Goal: Task Accomplishment & Management: Complete application form

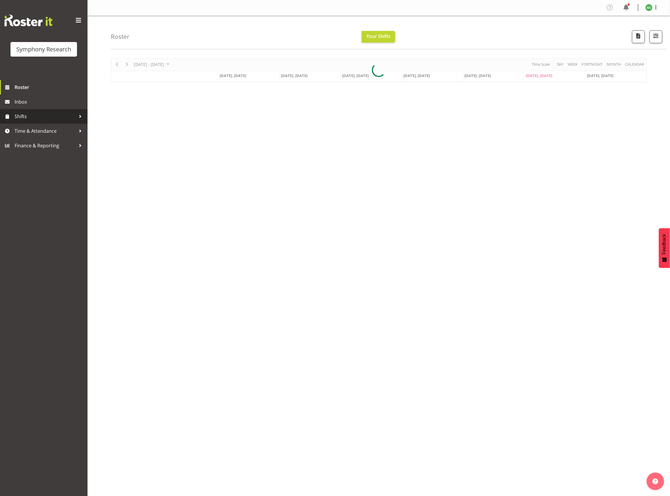
click at [34, 113] on span "Shifts" at bounding box center [45, 116] width 61 height 9
click at [39, 173] on span "Time & Attendance" at bounding box center [45, 177] width 61 height 9
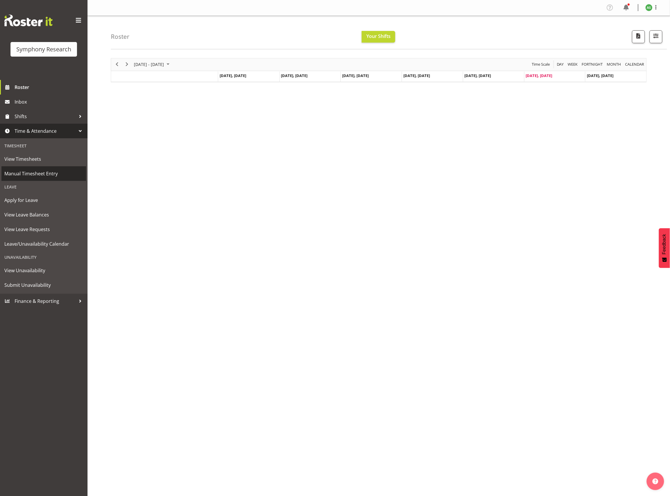
click at [31, 171] on span "Manual Timesheet Entry" at bounding box center [43, 173] width 79 height 9
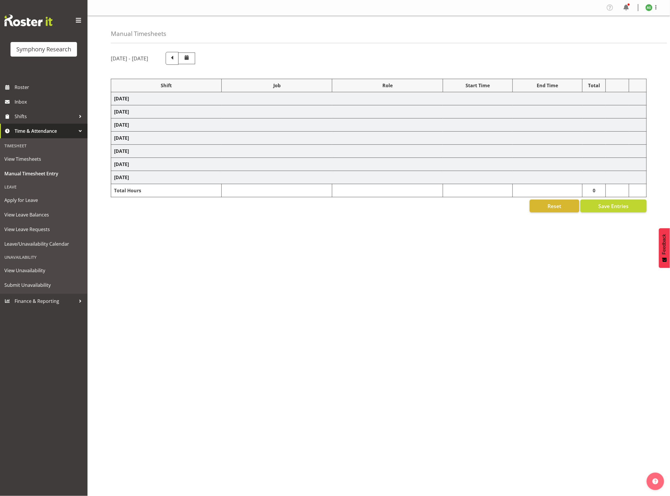
select select "26078"
select select "10587"
select select "47"
select select "26078"
select select "10587"
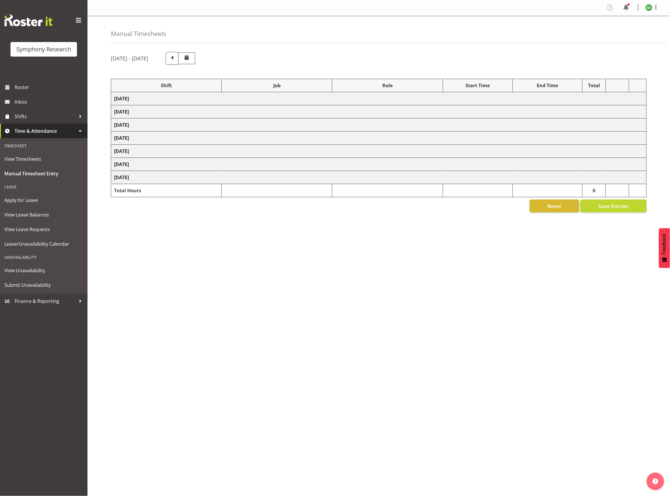
select select "47"
select select "56692"
select select "10499"
select select "47"
select select "26078"
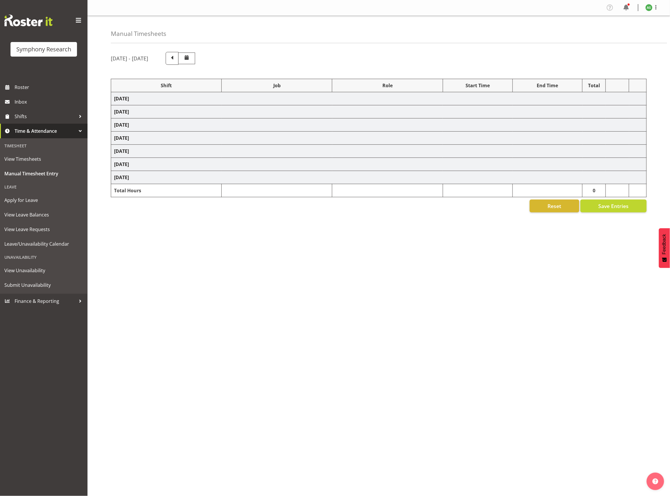
select select "10587"
select select "47"
select select "26078"
select select "10587"
select select "47"
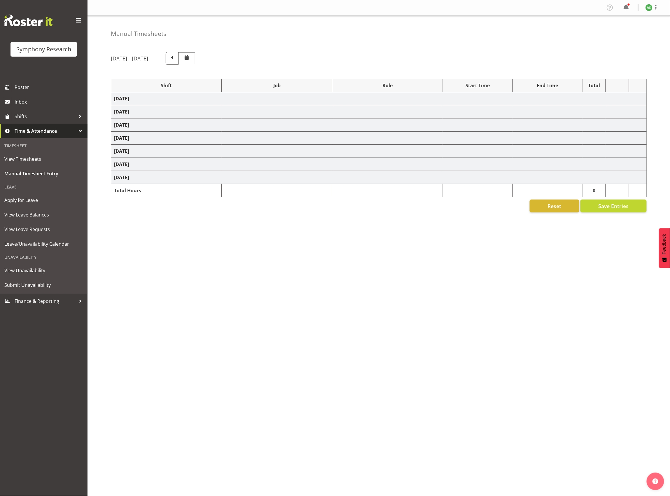
select select "56692"
select select "10499"
select select "47"
select select "26078"
select select "10587"
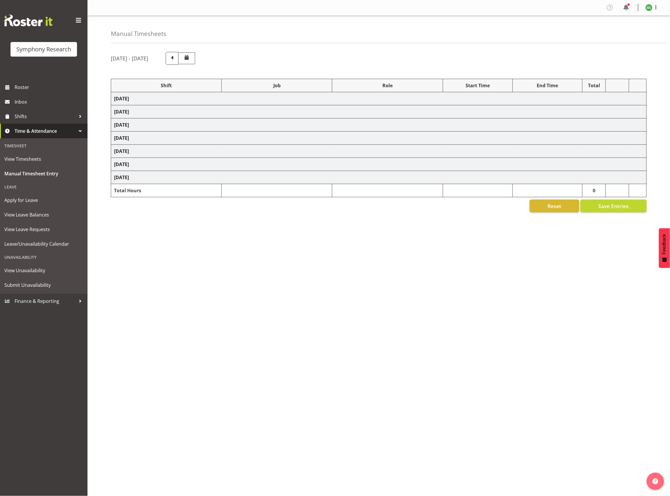
select select "47"
select select "26078"
select select "10587"
select select "47"
select select "26078"
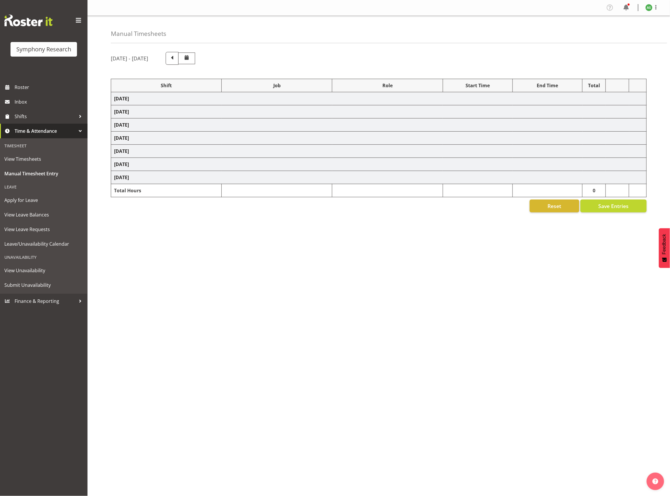
select select "10587"
select select "47"
select select "26078"
select select "10587"
select select "47"
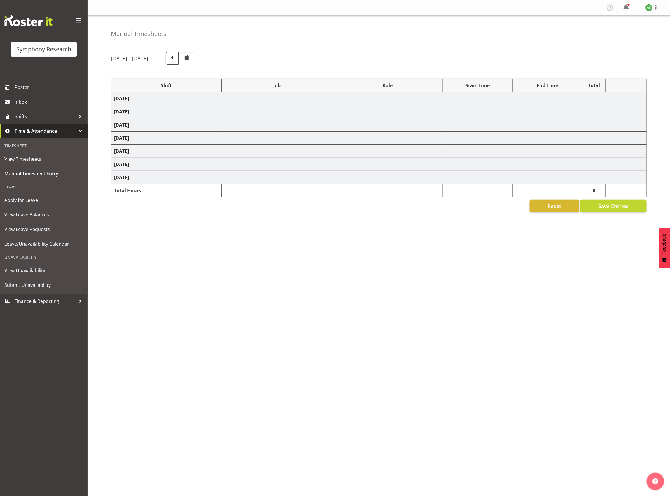
select select "56692"
select select "10499"
select select "47"
select select "26078"
select select "10587"
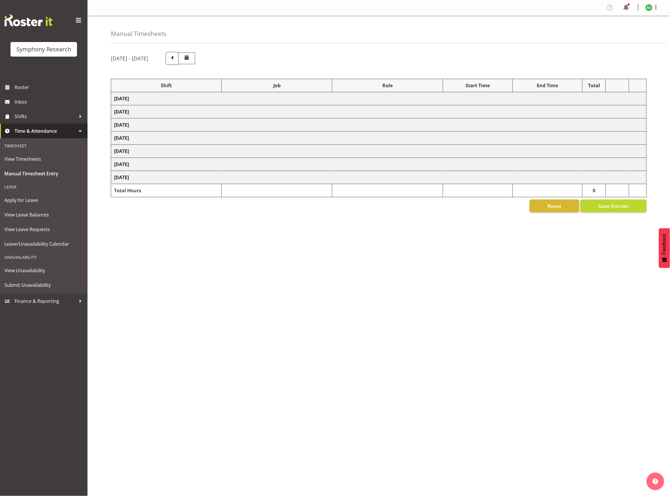
select select "47"
select select "26078"
select select "10499"
select select "47"
select select "56692"
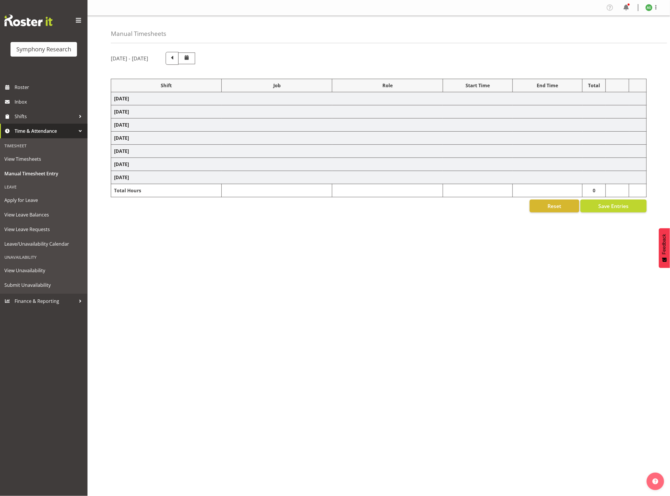
select select "10499"
select select "47"
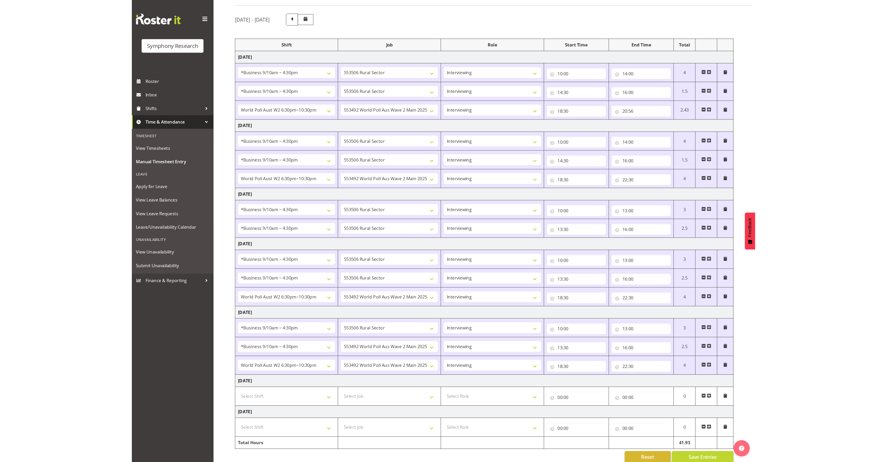
scroll to position [56, 0]
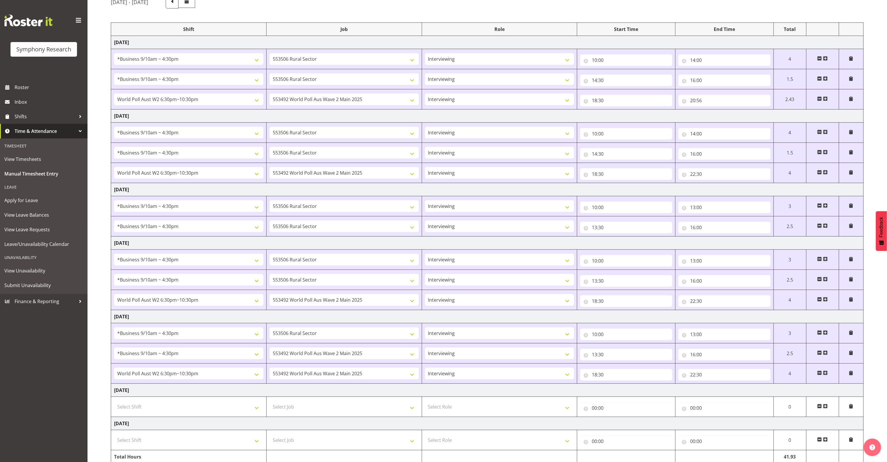
click at [670, 408] on span at bounding box center [825, 405] width 5 height 5
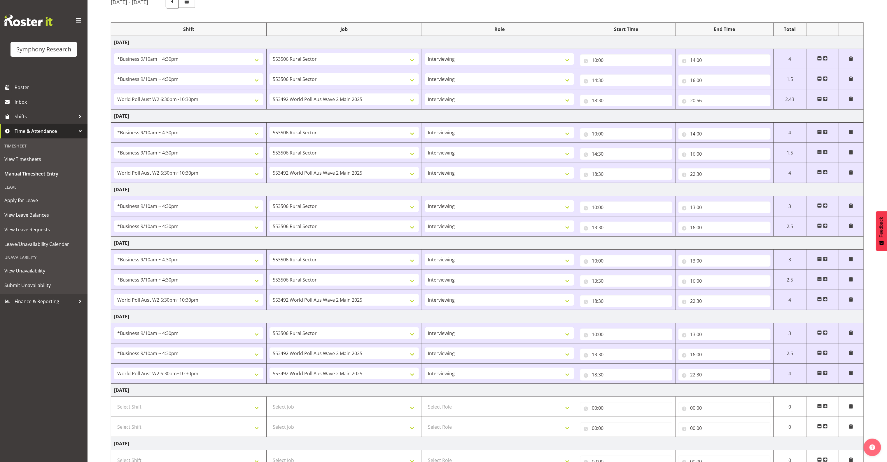
click at [670, 408] on span at bounding box center [825, 405] width 5 height 5
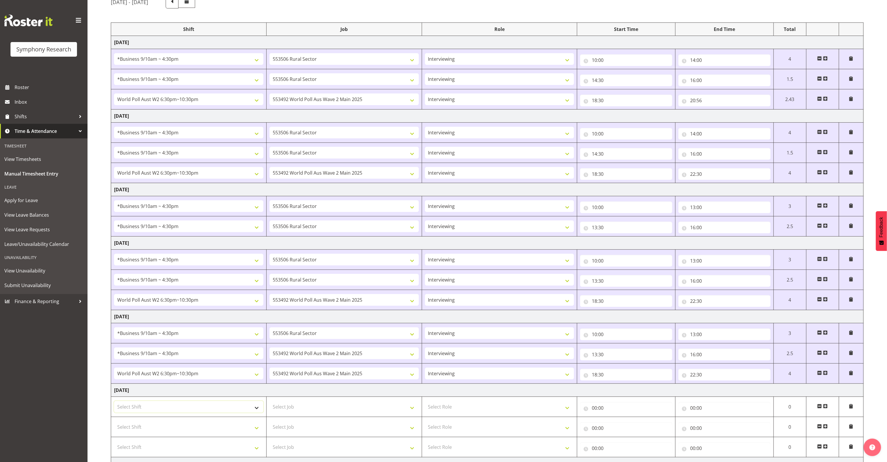
click at [255, 412] on select "Select Shift !!Weekend Residential (Roster IT Shift Label) *Business 9/10am ~ 4…" at bounding box center [188, 407] width 149 height 12
click at [282, 410] on select "Select Job 550060 IF Admin 553492 World Poll Aus Wave 2 Main 2025 553493 World …" at bounding box center [344, 407] width 149 height 12
click at [448, 411] on select "Select Role Briefing Interviewing" at bounding box center [499, 407] width 149 height 12
select select "47"
click at [425, 405] on select "Select Role Briefing Interviewing" at bounding box center [499, 407] width 149 height 12
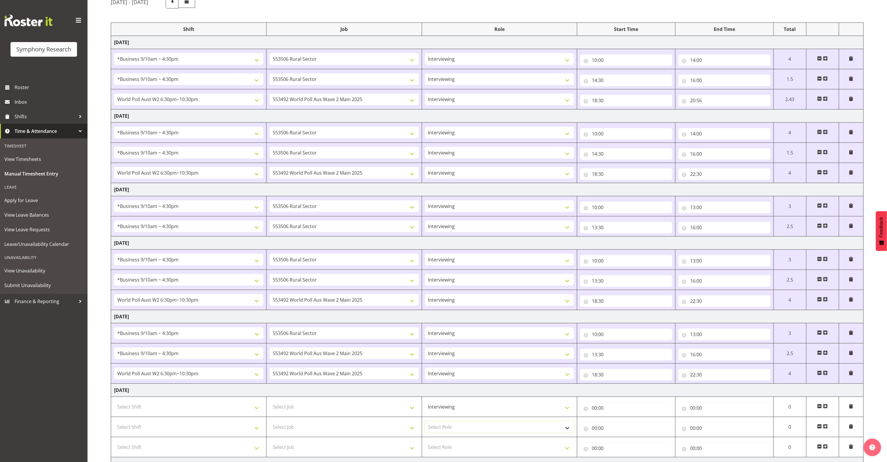
click at [455, 429] on select "Select Role Briefing Interviewing" at bounding box center [499, 427] width 149 height 12
select select "47"
click at [425, 425] on select "Select Role Briefing Interviewing" at bounding box center [499, 427] width 149 height 12
click at [455, 446] on select "Select Role Briefing Interviewing" at bounding box center [499, 447] width 149 height 12
select select "47"
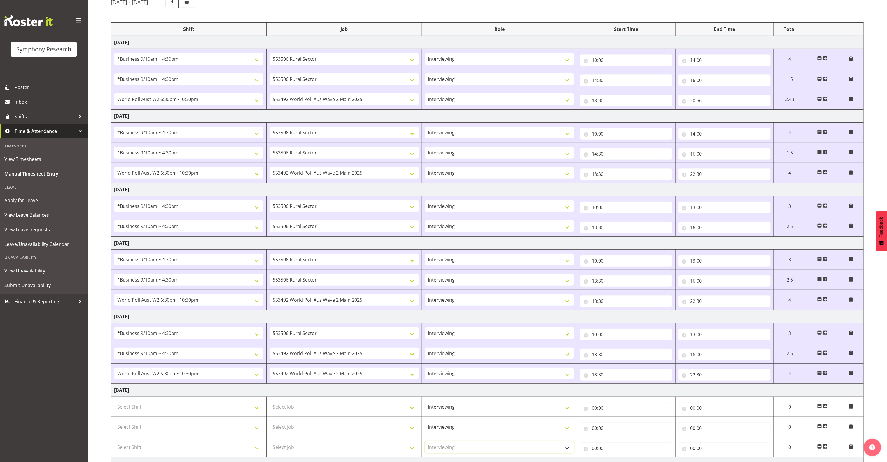
click at [425, 445] on select "Select Role Briefing Interviewing" at bounding box center [499, 447] width 149 height 12
click at [350, 412] on select "Select Job 550060 IF Admin 553492 World Poll Aus Wave 2 Main 2025 553493 World …" at bounding box center [344, 407] width 149 height 12
select select "10527"
click at [270, 405] on select "Select Job 550060 IF Admin 553492 World Poll Aus Wave 2 Main 2025 553493 World …" at bounding box center [344, 407] width 149 height 12
click at [251, 412] on select "Select Shift !!Weekend Residential (Roster IT Shift Label) *Business 9/10am ~ 4…" at bounding box center [188, 407] width 149 height 12
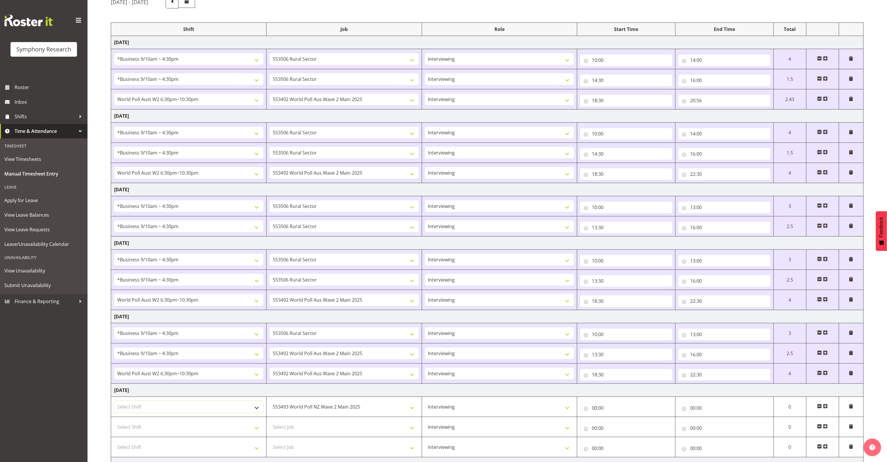
select select "41319"
click at [114, 405] on select "Select Shift !!Weekend Residential (Roster IT Shift Label) *Business 9/10am ~ 4…" at bounding box center [188, 407] width 149 height 12
click at [595, 413] on input "00:00" at bounding box center [626, 408] width 92 height 12
click at [620, 427] on select "00 01 02 03 04 05 06 07 08 09 10 11 12 13 14 15 16 17 18 19 20 21 22 23" at bounding box center [620, 423] width 13 height 12
select select "12"
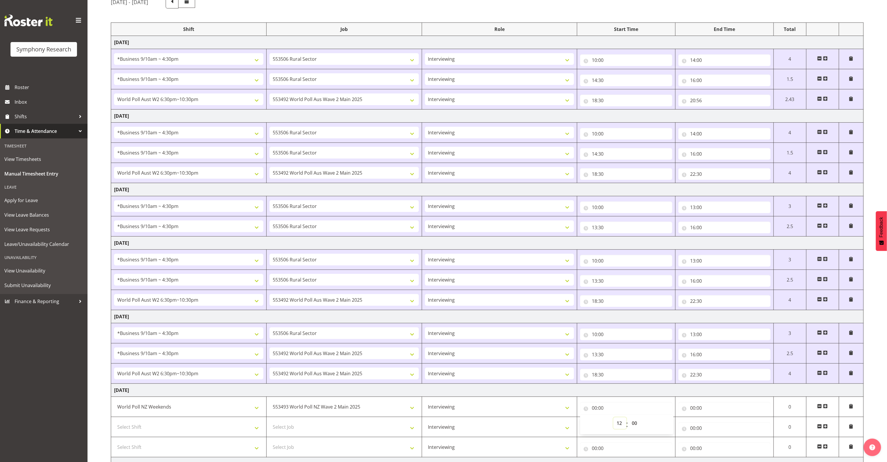
click at [614, 421] on select "00 01 02 03 04 05 06 07 08 09 10 11 12 13 14 15 16 17 18 19 20 21 22 23" at bounding box center [620, 423] width 13 height 12
type input "12:00"
click at [670, 413] on input "00:00" at bounding box center [725, 408] width 92 height 12
click at [670, 424] on select "00 01 02 03 04 05 06 07 08 09 10 11 12 13 14 15 16 17 18 19 20 21 22 23" at bounding box center [718, 423] width 13 height 12
select select "13"
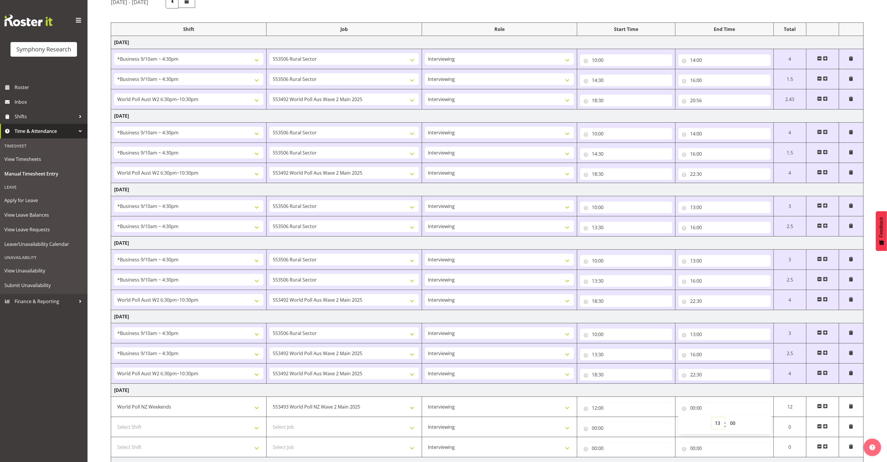
click at [670, 421] on select "00 01 02 03 04 05 06 07 08 09 10 11 12 13 14 15 16 17 18 19 20 21 22 23" at bounding box center [718, 423] width 13 height 12
type input "13:00"
click at [670, 411] on input "13:00" at bounding box center [725, 408] width 92 height 12
click at [670, 425] on select "00 01 02 03 04 05 06 07 08 09 10 11 12 13 14 15 16 17 18 19 20 21 22 23 24 25 2…" at bounding box center [733, 423] width 13 height 12
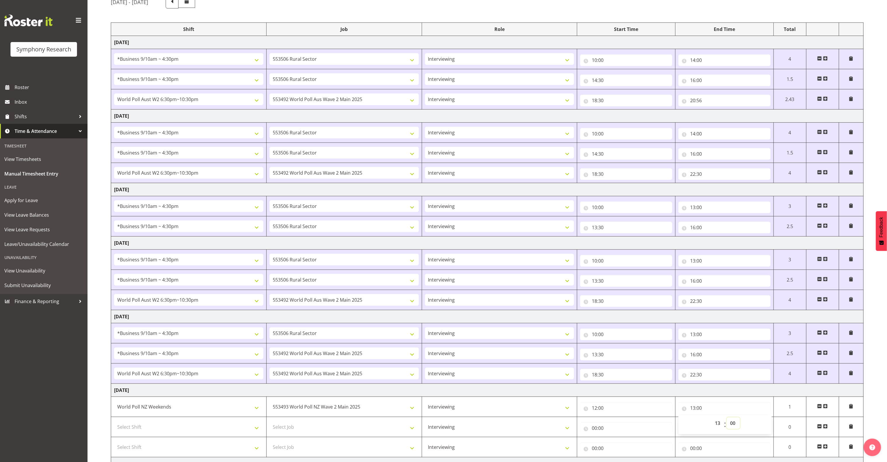
select select "30"
click at [670, 421] on select "00 01 02 03 04 05 06 07 08 09 10 11 12 13 14 15 16 17 18 19 20 21 22 23 24 25 2…" at bounding box center [733, 423] width 13 height 12
type input "13:30"
click at [182, 431] on select "Select Shift !!Weekend Residential (Roster IT Shift Label) *Business 9/10am ~ 4…" at bounding box center [188, 427] width 149 height 12
select select "11547"
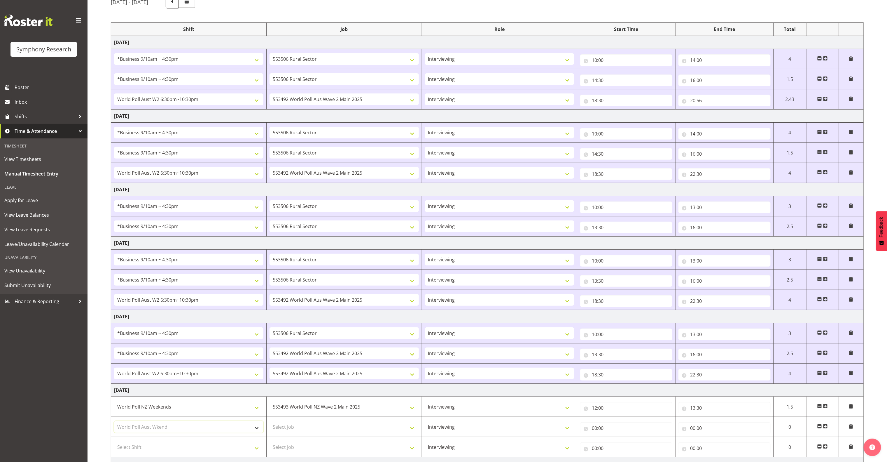
click at [114, 425] on select "Select Shift !!Weekend Residential (Roster IT Shift Label) *Business 9/10am ~ 4…" at bounding box center [188, 427] width 149 height 12
click at [293, 429] on select "Select Job 550060 IF Admin 553492 World Poll Aus Wave 2 Main 2025 553493 World …" at bounding box center [344, 427] width 149 height 12
select select "10499"
click at [270, 425] on select "Select Job 550060 IF Admin 553492 World Poll Aus Wave 2 Main 2025 553493 World …" at bounding box center [344, 427] width 149 height 12
click at [595, 434] on input "00:00" at bounding box center [626, 428] width 92 height 12
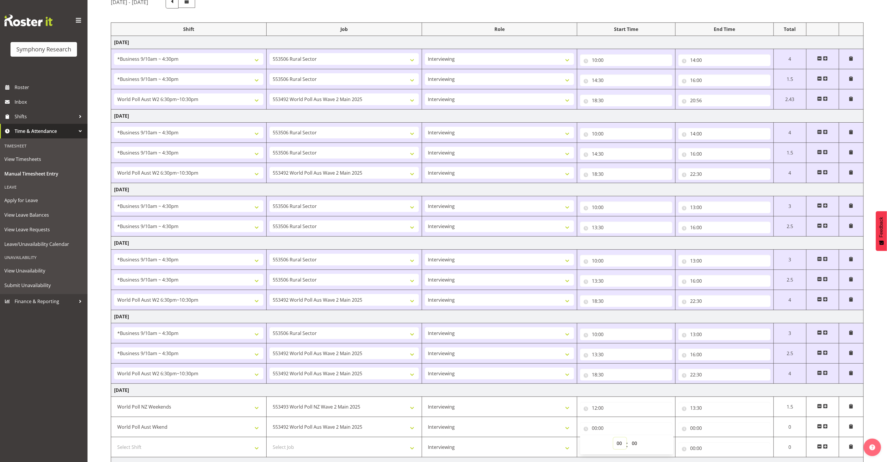
click at [617, 444] on select "00 01 02 03 04 05 06 07 08 09 10 11 12 13 14 15 16 17 18 19 20 21 22 23" at bounding box center [620, 443] width 13 height 12
select select "13"
click at [614, 441] on select "00 01 02 03 04 05 06 07 08 09 10 11 12 13 14 15 16 17 18 19 20 21 22 23" at bounding box center [620, 443] width 13 height 12
type input "13:00"
click at [603, 431] on input "13:00" at bounding box center [626, 428] width 92 height 12
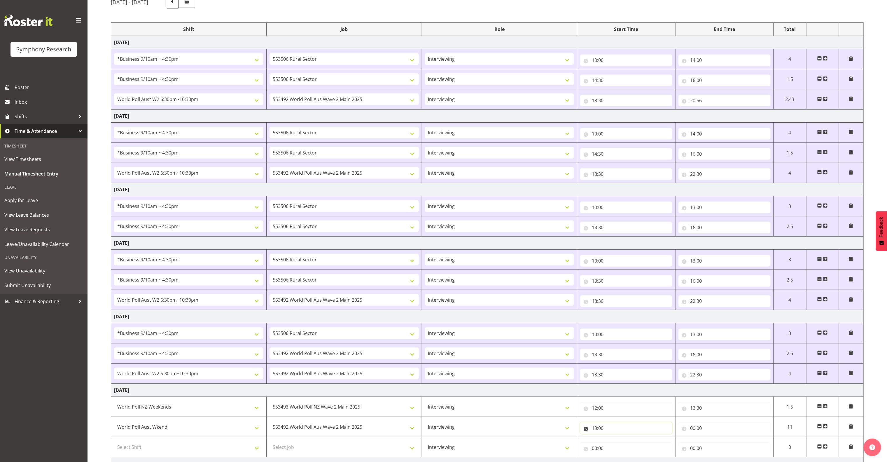
click at [602, 432] on input "13:00" at bounding box center [626, 428] width 92 height 12
click at [636, 448] on select "00 01 02 03 04 05 06 07 08 09 10 11 12 13 14 15 16 17 18 19 20 21 22 23 24 25 2…" at bounding box center [635, 443] width 13 height 12
select select "30"
click at [629, 441] on select "00 01 02 03 04 05 06 07 08 09 10 11 12 13 14 15 16 17 18 19 20 21 22 23 24 25 2…" at bounding box center [635, 443] width 13 height 12
type input "13:30"
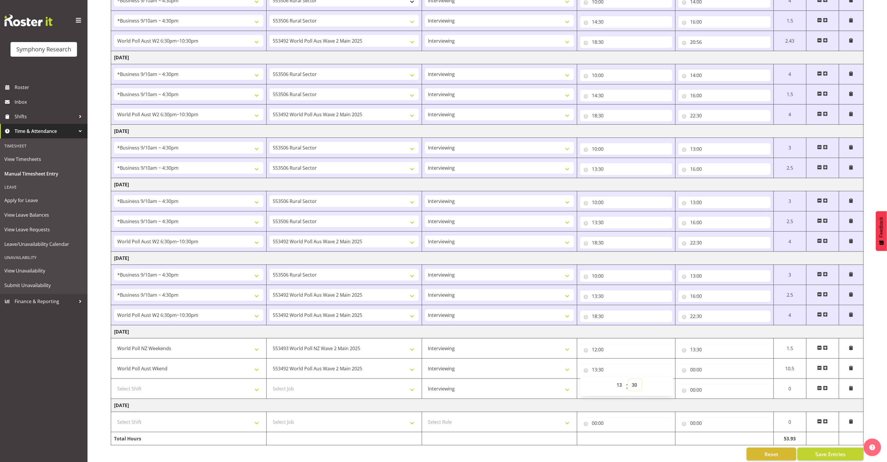
scroll to position [97, 0]
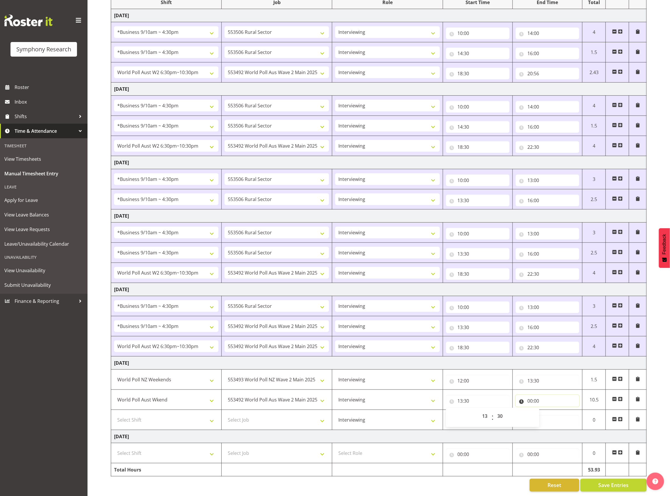
click at [529, 395] on input "00:00" at bounding box center [548, 401] width 64 height 12
click at [557, 410] on select "00 01 02 03 04 05 06 07 08 09 10 11 12 13 14 15 16 17 18 19 20 21 22 23" at bounding box center [555, 416] width 13 height 12
select select "15"
click at [549, 410] on select "00 01 02 03 04 05 06 07 08 09 10 11 12 13 14 15 16 17 18 19 20 21 22 23" at bounding box center [555, 416] width 13 height 12
type input "15:00"
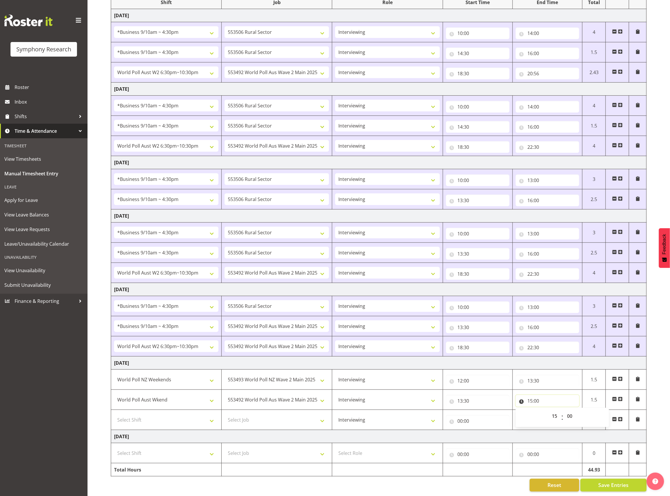
click at [539, 395] on input "15:00" at bounding box center [548, 401] width 64 height 12
click at [538, 395] on input "15:00" at bounding box center [548, 401] width 64 height 12
click at [571, 410] on select "00 01 02 03 04 05 06 07 08 09 10 11 12 13 14 15 16 17 18 19 20 21 22 23 24 25 2…" at bounding box center [570, 416] width 13 height 12
select select "45"
click at [564, 410] on select "00 01 02 03 04 05 06 07 08 09 10 11 12 13 14 15 16 17 18 19 20 21 22 23 24 25 2…" at bounding box center [570, 416] width 13 height 12
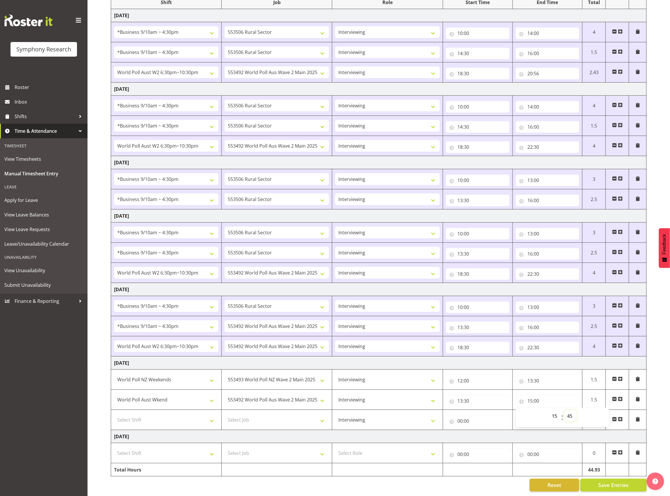
type input "15:45"
click at [486, 415] on input "00:00" at bounding box center [478, 421] width 64 height 12
click at [304, 414] on select "Select Job 550060 IF Admin 553492 World Poll Aus Wave 2 Main 2025 553493 World …" at bounding box center [277, 420] width 104 height 12
select select "10499"
click at [225, 414] on select "Select Job 550060 IF Admin 553492 World Poll Aus Wave 2 Main 2025 553493 World …" at bounding box center [277, 420] width 104 height 12
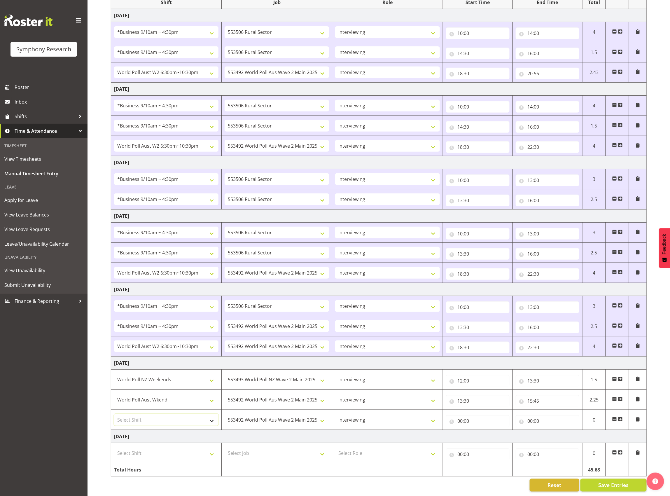
click at [185, 414] on select "Select Shift !!Weekend Residential (Roster IT Shift Label) *Business 9/10am ~ 4…" at bounding box center [166, 420] width 104 height 12
select select "11547"
click at [114, 414] on select "Select Shift !!Weekend Residential (Roster IT Shift Label) *Business 9/10am ~ 4…" at bounding box center [166, 420] width 104 height 12
click at [531, 415] on input "00:00" at bounding box center [548, 421] width 64 height 12
click at [553, 430] on select "00 01 02 03 04 05 06 07 08 09 10 11 12 13 14 15 16 17 18 19 20 21 22 23" at bounding box center [555, 436] width 13 height 12
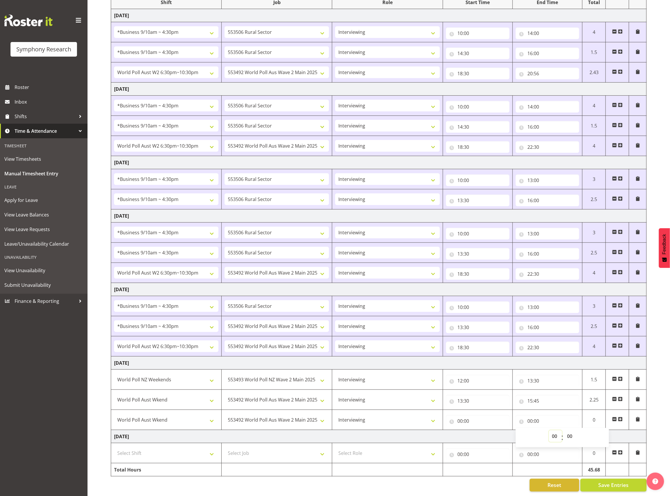
select select "19"
click at [549, 430] on select "00 01 02 03 04 05 06 07 08 09 10 11 12 13 14 15 16 17 18 19 20 21 22 23" at bounding box center [555, 436] width 13 height 12
type input "19:00"
click at [459, 415] on input "00:00" at bounding box center [478, 421] width 64 height 12
click at [485, 430] on select "00 01 02 03 04 05 06 07 08 09 10 11 12 13 14 15 16 17 18 19 20 21 22 23" at bounding box center [485, 436] width 13 height 12
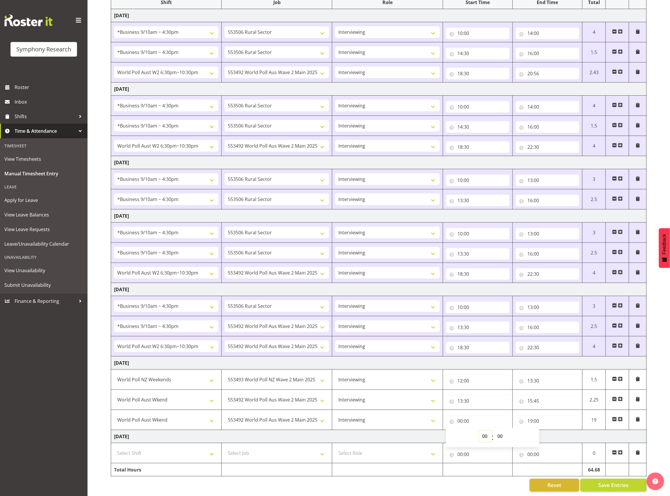
select select "15"
click at [479, 430] on select "00 01 02 03 04 05 06 07 08 09 10 11 12 13 14 15 16 17 18 19 20 21 22 23" at bounding box center [485, 436] width 13 height 12
type input "15:00"
click at [467, 415] on input "15:00" at bounding box center [478, 421] width 64 height 12
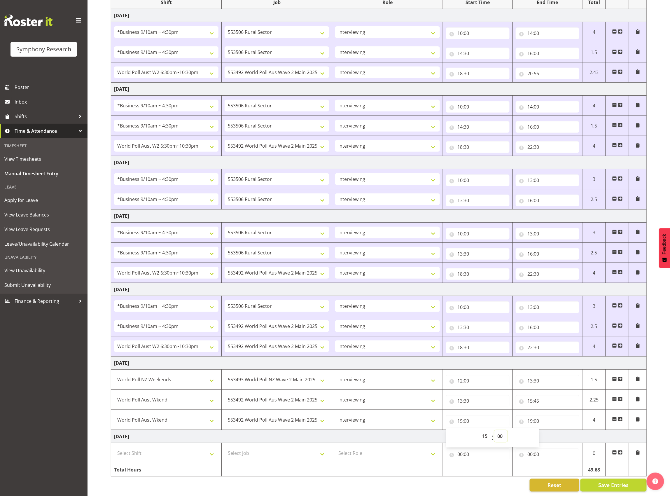
drag, startPoint x: 503, startPoint y: 425, endPoint x: 501, endPoint y: 422, distance: 3.5
click at [503, 430] on select "00 01 02 03 04 05 06 07 08 09 10 11 12 13 14 15 16 17 18 19 20 21 22 23 24 25 2…" at bounding box center [501, 436] width 13 height 12
select select "45"
click at [495, 430] on select "00 01 02 03 04 05 06 07 08 09 10 11 12 13 14 15 16 17 18 19 20 21 22 23 24 25 2…" at bounding box center [501, 436] width 13 height 12
type input "15:45"
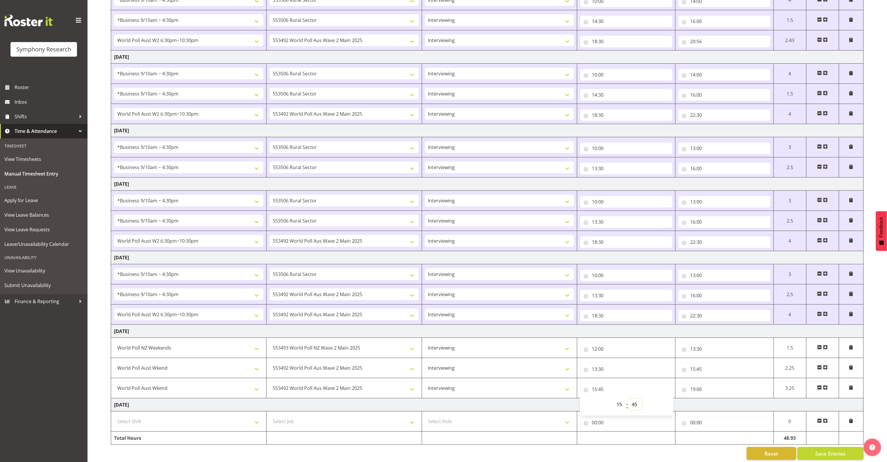
scroll to position [132, 0]
click at [670, 447] on span "Save Entries" at bounding box center [830, 451] width 30 height 8
